Goal: Check status: Check status

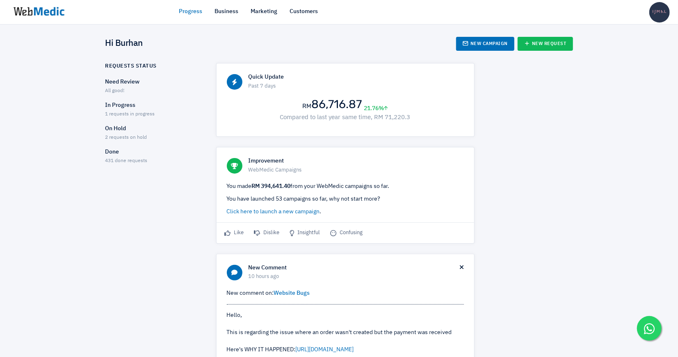
click at [134, 116] on span "1 requests in progress" at bounding box center [130, 114] width 50 height 5
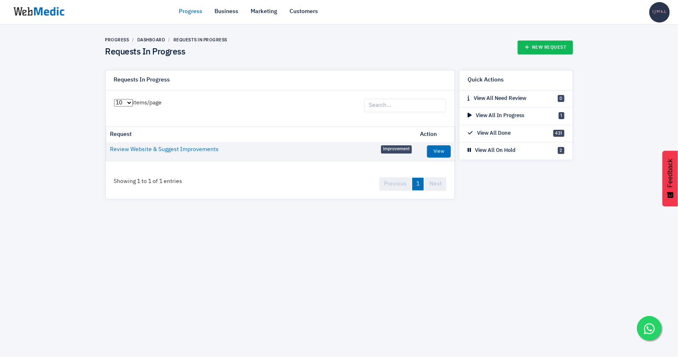
click at [187, 13] on link "Progress" at bounding box center [190, 11] width 23 height 9
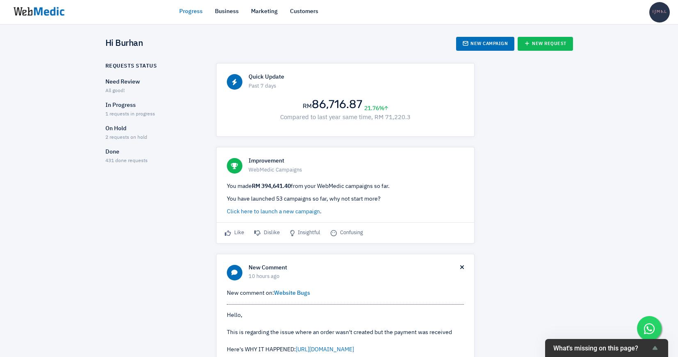
click at [128, 135] on span "2 requests on hold" at bounding box center [126, 137] width 42 height 5
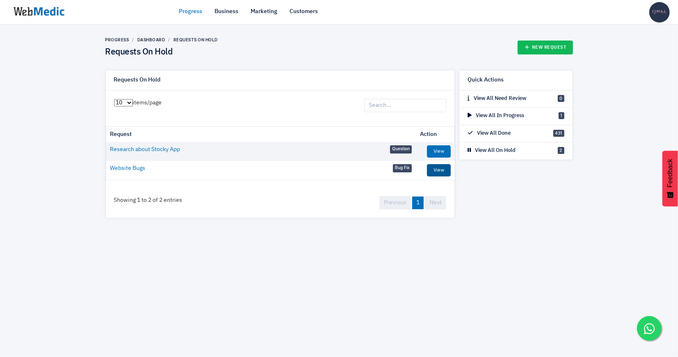
click at [434, 169] on link "View" at bounding box center [439, 170] width 24 height 12
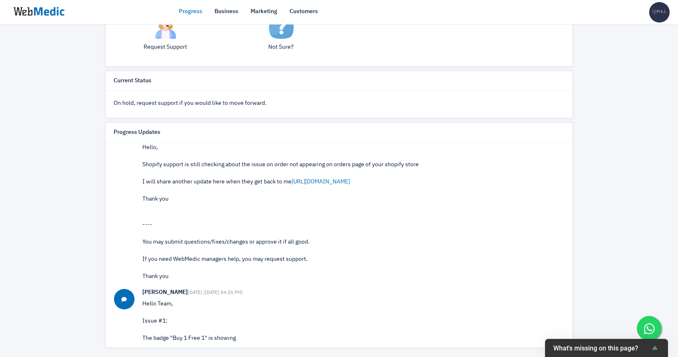
scroll to position [274, 0]
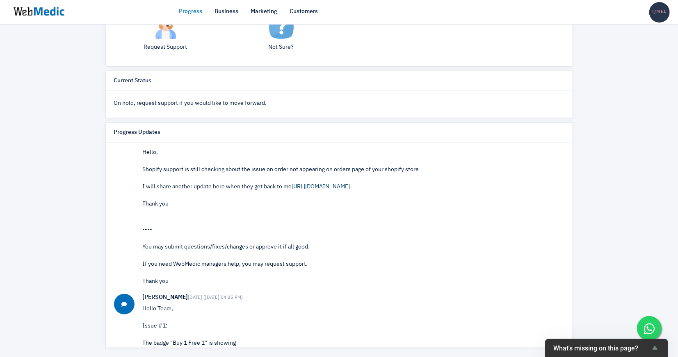
click at [346, 186] on link "https://prnt.sc/ZfuA4CyRdHj-" at bounding box center [321, 187] width 58 height 6
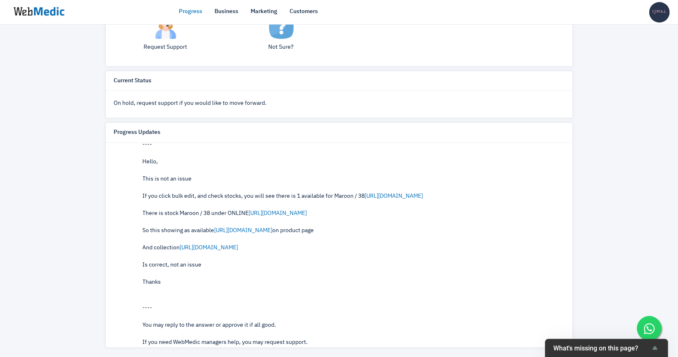
scroll to position [674, 0]
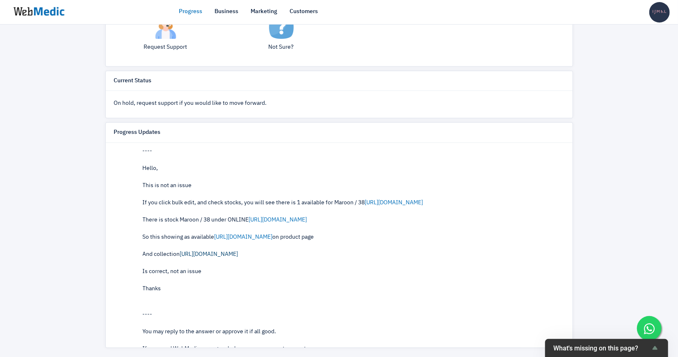
click at [238, 253] on link "https://prnt.sc/0gK8jPSaLgPF" at bounding box center [209, 255] width 58 height 6
click at [273, 235] on link "https://prnt.sc/_nvSY14V2kQd" at bounding box center [243, 238] width 58 height 6
click at [266, 217] on link "https://prnt.sc/eqJkKIyXF_hh" at bounding box center [278, 220] width 58 height 6
click at [392, 200] on link "https://secure.webmedic.com/v/80sOBI" at bounding box center [394, 203] width 58 height 6
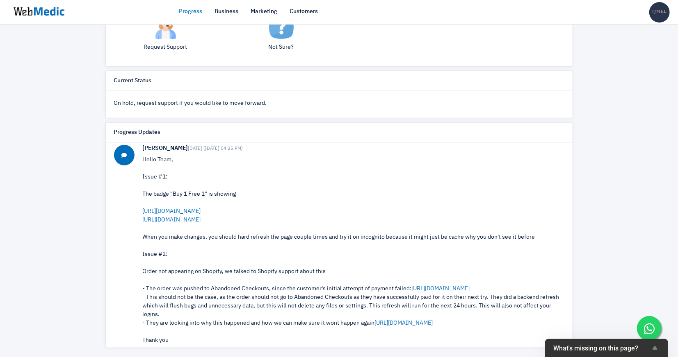
scroll to position [420, 0]
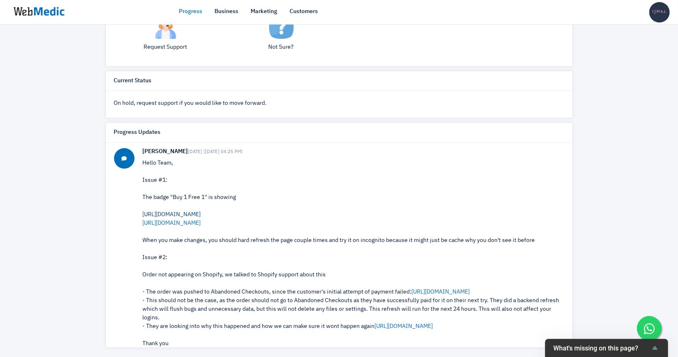
click at [201, 212] on link "https://prnt.sc/RnCeg89s4S-9" at bounding box center [172, 215] width 58 height 6
click at [175, 221] on link "https://prnt.sc/efhaJ_APmTlU" at bounding box center [172, 224] width 58 height 6
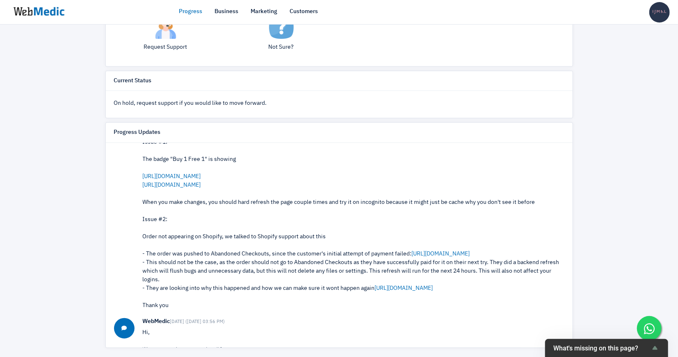
scroll to position [466, 0]
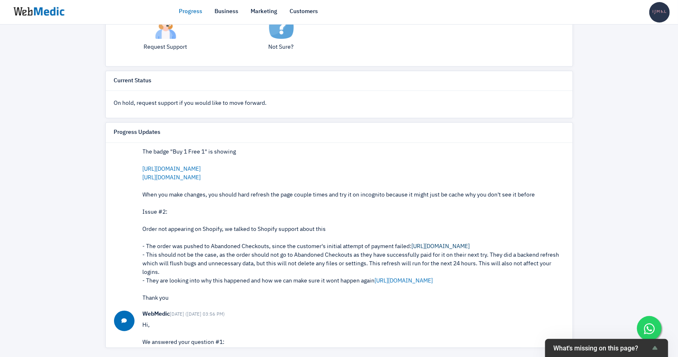
click at [437, 244] on link "https://prnt.sc/jLryXRBKvuaj" at bounding box center [441, 247] width 58 height 6
click at [407, 278] on link "https://prnt.sc/B5I92ut8s4mk" at bounding box center [404, 281] width 58 height 6
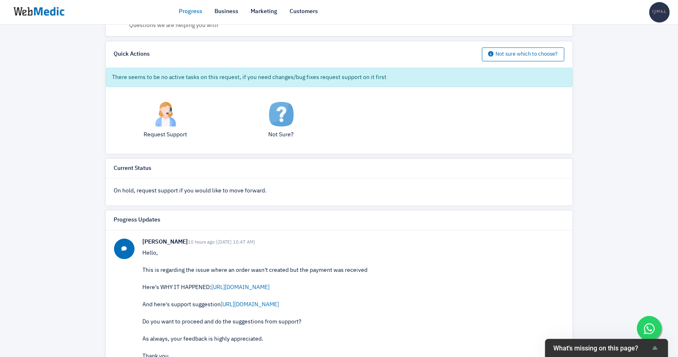
scroll to position [176, 0]
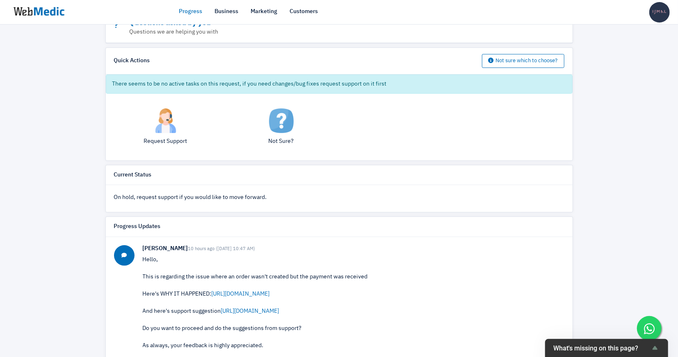
click at [165, 123] on img at bounding box center [165, 121] width 25 height 25
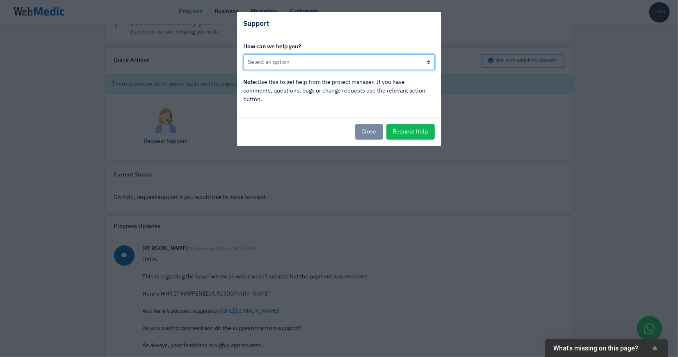
click at [314, 63] on select "Put this request back in progress Other, I would like to speak to the project m…" at bounding box center [339, 63] width 191 height 16
select select "Put this request back in progress"
click at [244, 55] on select "Put this request back in progress Other, I would like to speak to the project m…" at bounding box center [339, 63] width 191 height 16
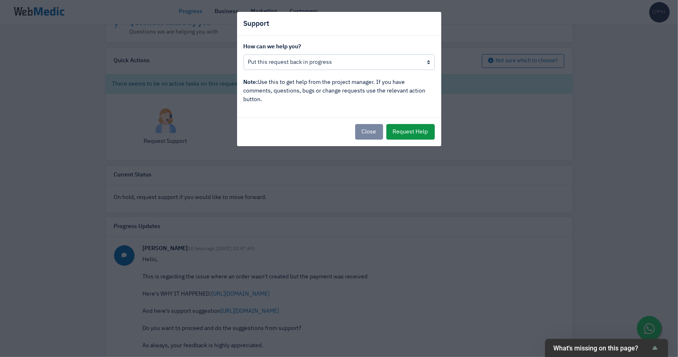
click at [408, 133] on button "Request Help" at bounding box center [410, 132] width 48 height 16
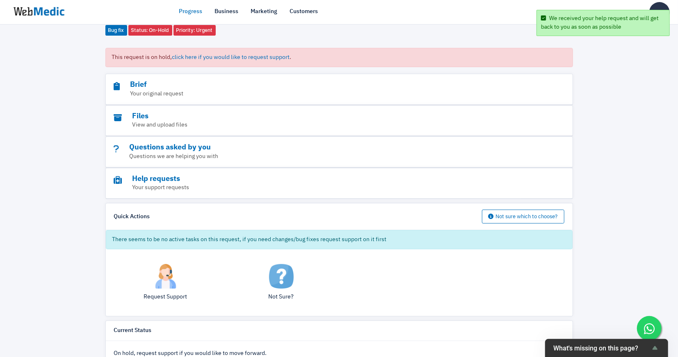
scroll to position [0, 0]
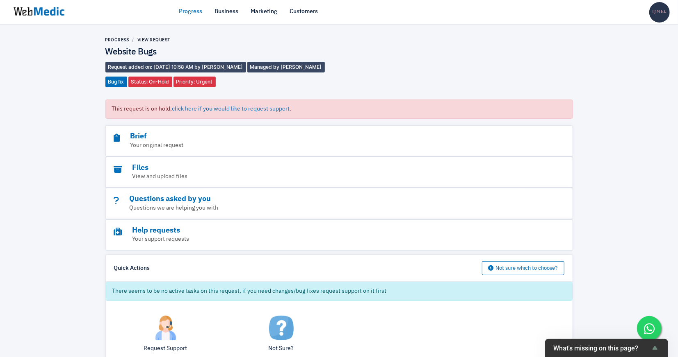
click at [194, 14] on link "Progress" at bounding box center [190, 11] width 23 height 9
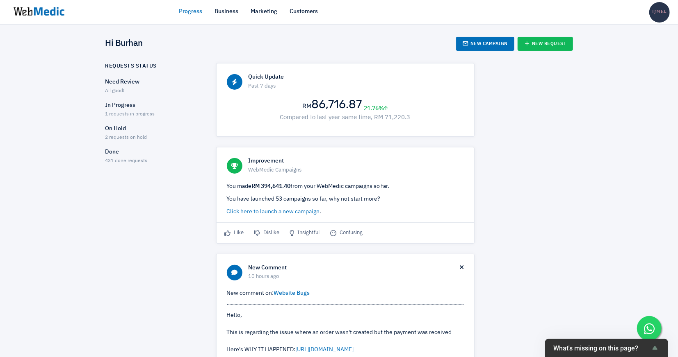
click at [128, 112] on span "1 requests in progress" at bounding box center [130, 114] width 50 height 5
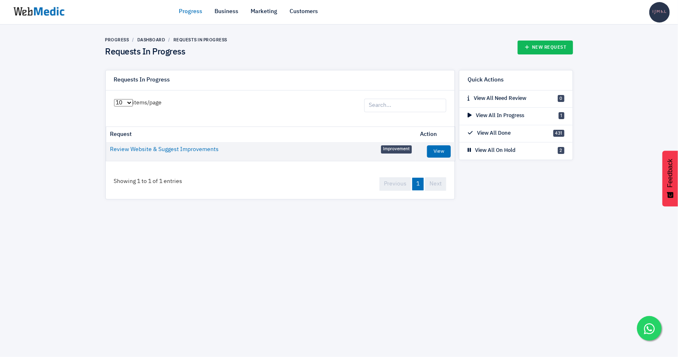
click at [191, 6] on ul "Progress Business Marketing Customers" at bounding box center [339, 11] width 320 height 25
click at [190, 11] on link "Progress" at bounding box center [190, 11] width 23 height 9
